Goal: Find specific page/section: Find specific page/section

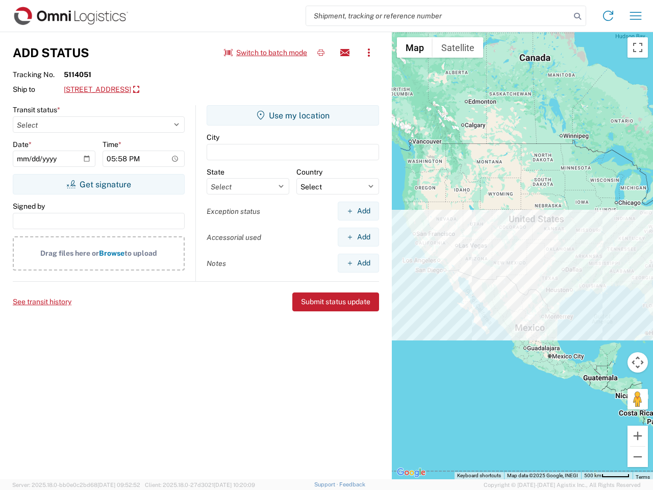
click at [438, 16] on input "search" at bounding box center [438, 15] width 264 height 19
click at [577, 16] on icon at bounding box center [577, 16] width 14 height 14
click at [608, 16] on icon at bounding box center [608, 16] width 16 height 16
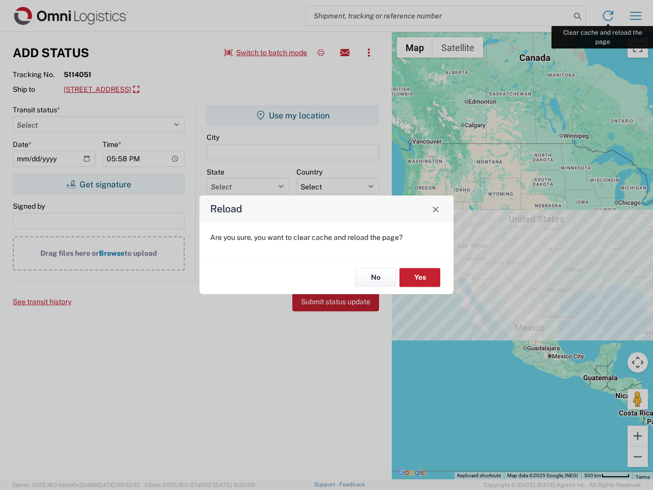
click at [635, 16] on div "Reload Are you sure, you want to clear cache and reload the page? No Yes" at bounding box center [326, 245] width 653 height 490
click at [266, 53] on div "Reload Are you sure, you want to clear cache and reload the page? No Yes" at bounding box center [326, 245] width 653 height 490
click at [321, 53] on div "Reload Are you sure, you want to clear cache and reload the page? No Yes" at bounding box center [326, 245] width 653 height 490
click at [345, 53] on div "Reload Are you sure, you want to clear cache and reload the page? No Yes" at bounding box center [326, 245] width 653 height 490
click at [369, 53] on div "Reload Are you sure, you want to clear cache and reload the page? No Yes" at bounding box center [326, 245] width 653 height 490
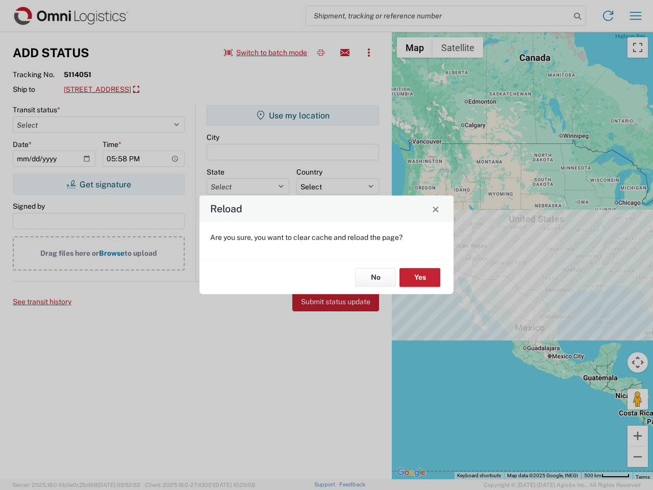
click at [156, 90] on div "Reload Are you sure, you want to clear cache and reload the page? No Yes" at bounding box center [326, 245] width 653 height 490
click at [98, 184] on div "Reload Are you sure, you want to clear cache and reload the page? No Yes" at bounding box center [326, 245] width 653 height 490
